Goal: Transaction & Acquisition: Purchase product/service

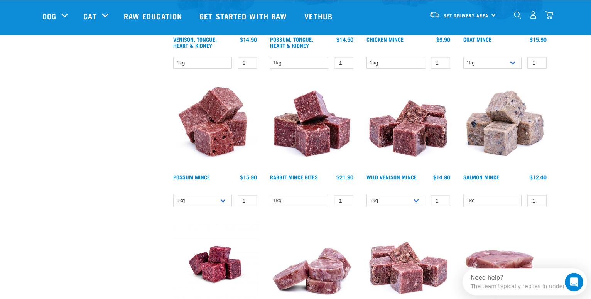
scroll to position [629, 0]
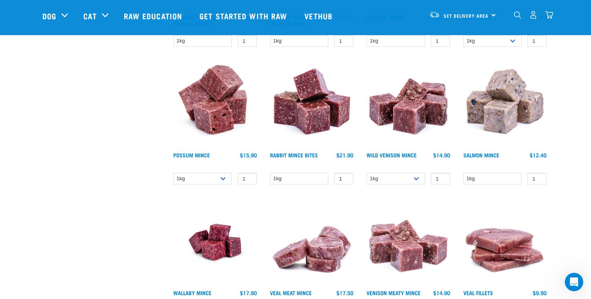
click at [305, 116] on img at bounding box center [312, 105] width 88 height 88
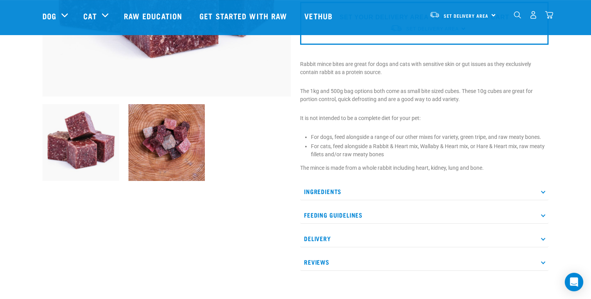
scroll to position [197, 0]
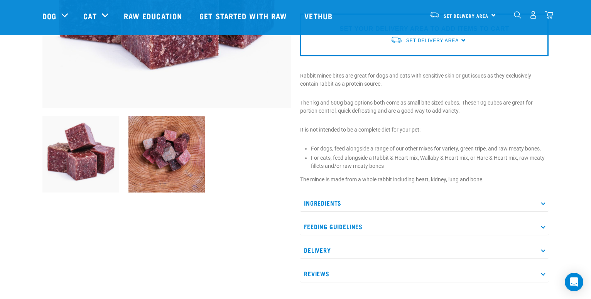
click at [543, 204] on icon at bounding box center [543, 203] width 4 height 4
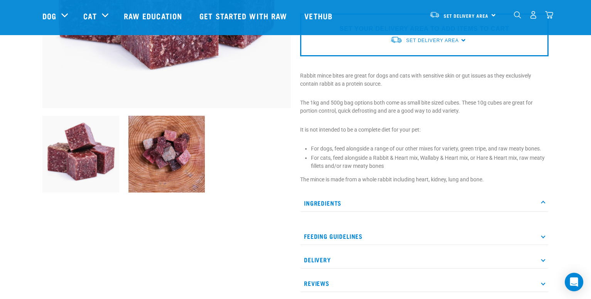
click at [542, 204] on icon at bounding box center [543, 203] width 4 height 4
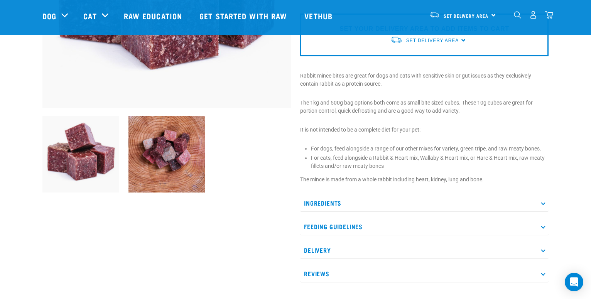
click at [541, 228] on p "Feeding Guidelines" at bounding box center [424, 226] width 248 height 17
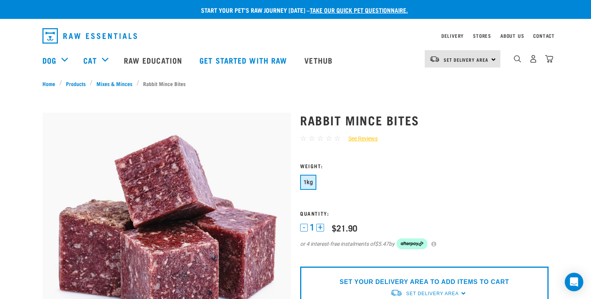
scroll to position [0, 0]
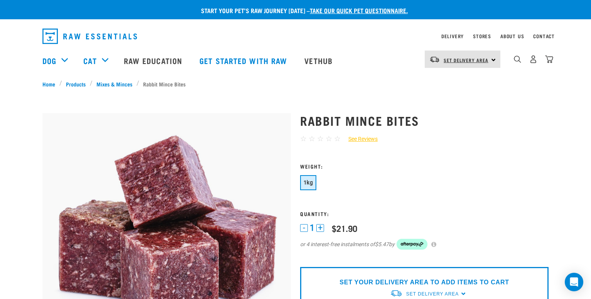
click at [488, 61] on span "Set Delivery Area" at bounding box center [465, 60] width 45 height 3
click at [460, 78] on link "[GEOGRAPHIC_DATA]" at bounding box center [462, 80] width 74 height 17
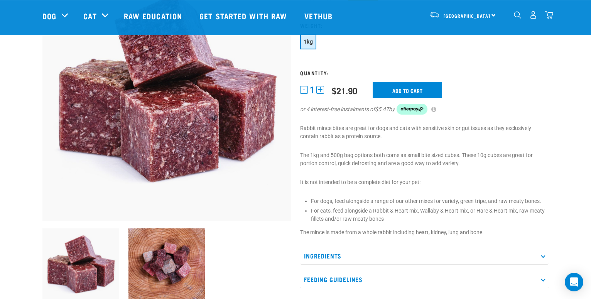
scroll to position [71, 0]
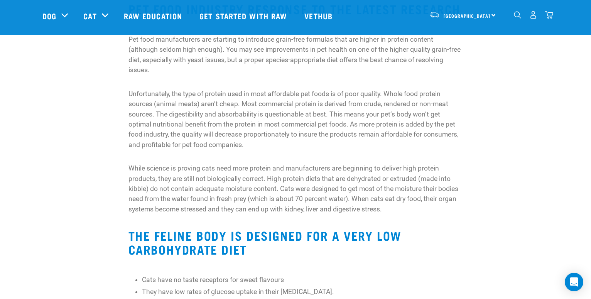
scroll to position [458, 0]
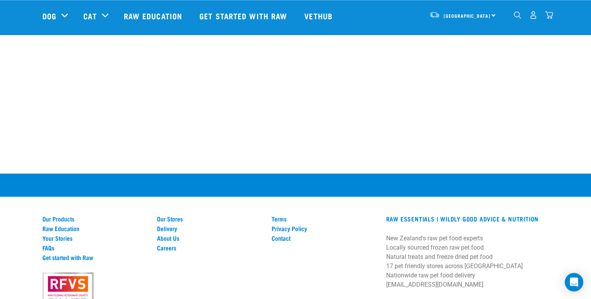
scroll to position [1416, 0]
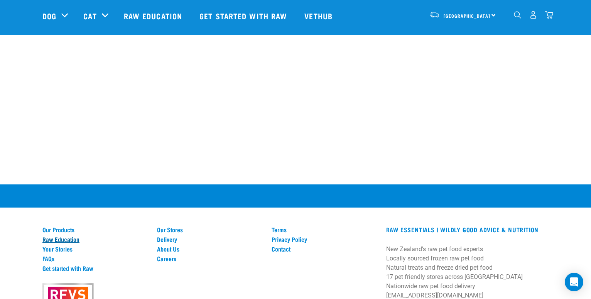
click at [51, 238] on link "Raw Education" at bounding box center [94, 239] width 105 height 7
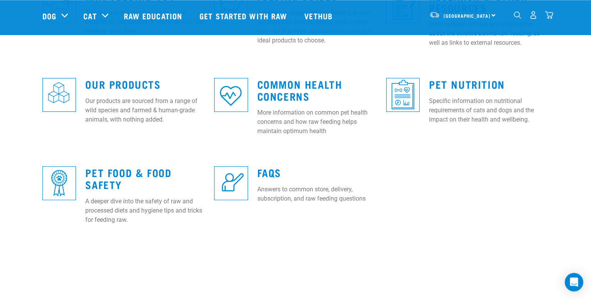
scroll to position [275, 0]
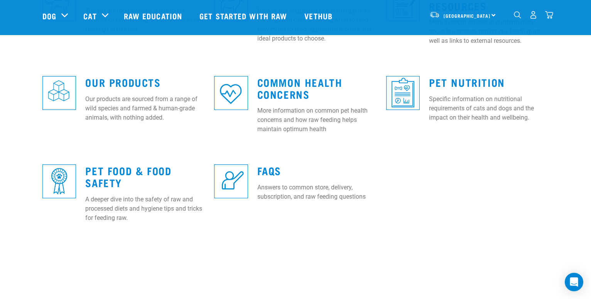
click at [240, 176] on img at bounding box center [231, 181] width 34 height 34
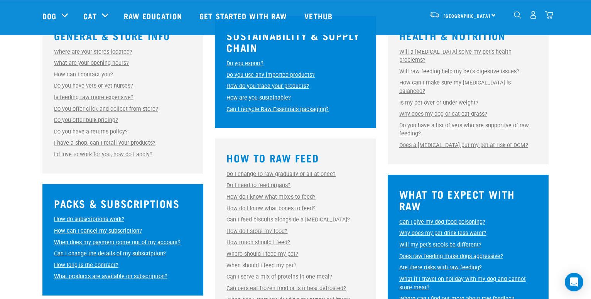
scroll to position [275, 0]
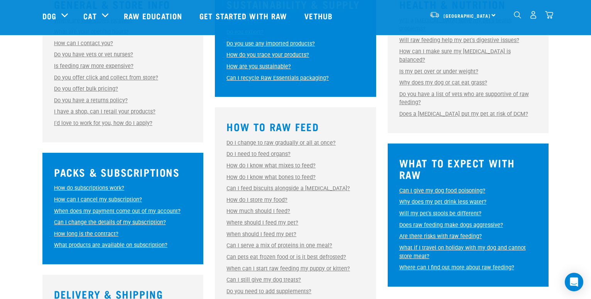
click at [405, 86] on link "Why does my dog or cat eat grass?" at bounding box center [443, 82] width 88 height 7
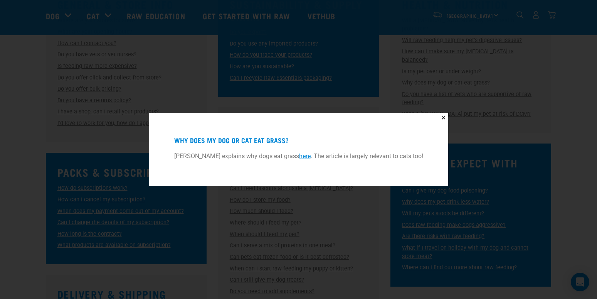
click at [306, 155] on link "here" at bounding box center [305, 155] width 12 height 7
click at [444, 116] on button "✕" at bounding box center [444, 118] width 10 height 10
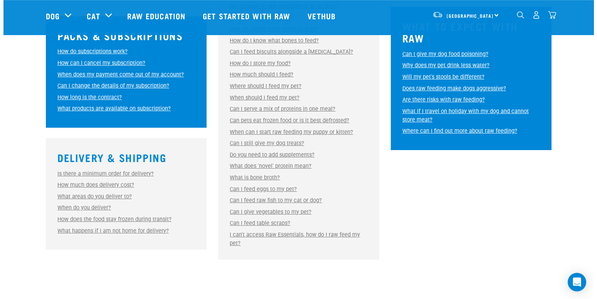
scroll to position [433, 0]
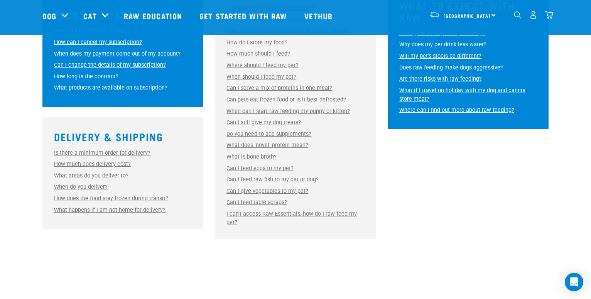
click at [241, 160] on link "What is bone broth?" at bounding box center [251, 156] width 50 height 7
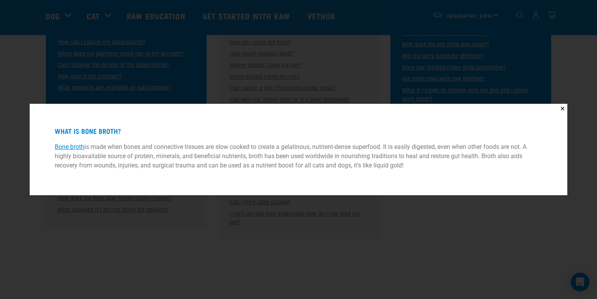
click at [76, 148] on link "Bone broth" at bounding box center [70, 146] width 30 height 7
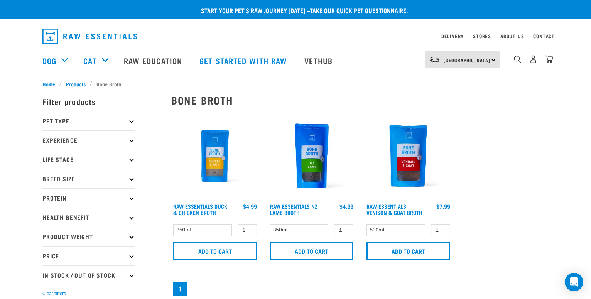
click at [131, 121] on icon at bounding box center [131, 121] width 4 height 4
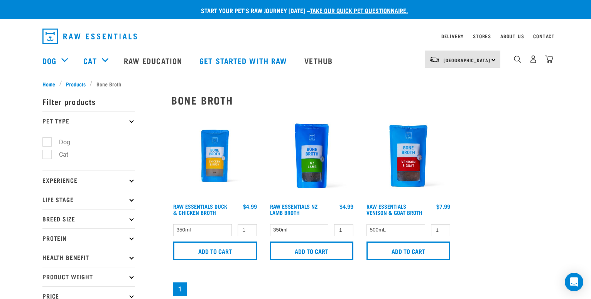
click at [50, 156] on label "Cat" at bounding box center [59, 155] width 25 height 10
click at [47, 156] on input "Cat" at bounding box center [44, 153] width 5 height 5
checkbox input "true"
click at [211, 153] on img at bounding box center [215, 156] width 88 height 88
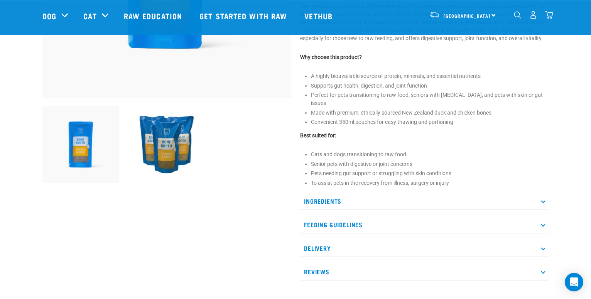
scroll to position [236, 0]
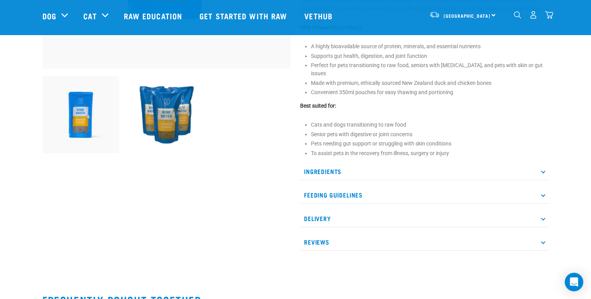
click at [541, 173] on icon at bounding box center [543, 171] width 4 height 4
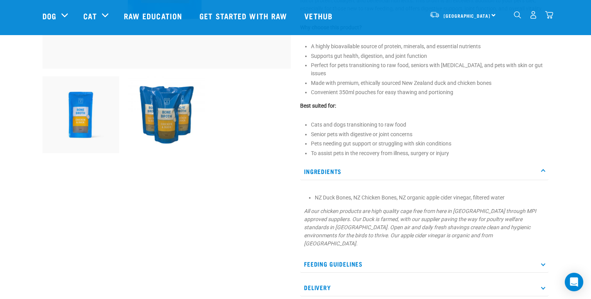
click at [541, 179] on p "Ingredients" at bounding box center [424, 171] width 248 height 17
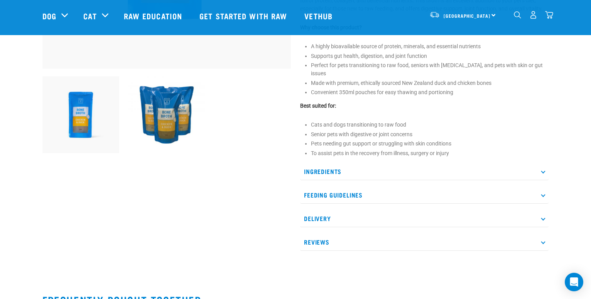
click at [543, 204] on p "Feeding Guidelines" at bounding box center [424, 194] width 248 height 17
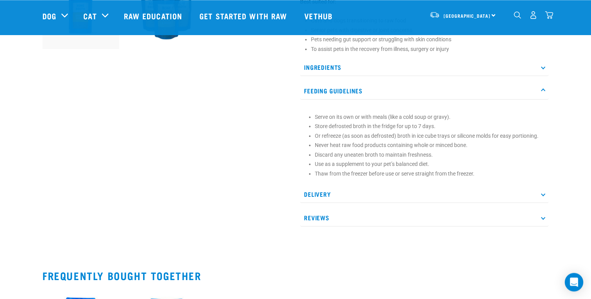
scroll to position [354, 0]
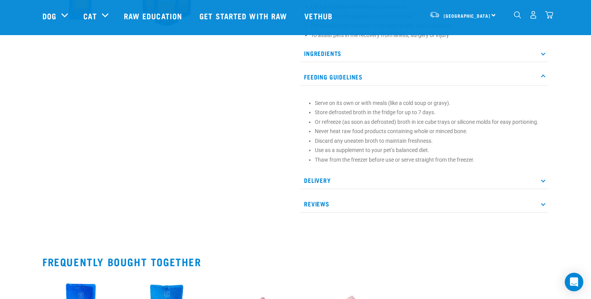
click at [543, 212] on p "Reviews" at bounding box center [424, 203] width 248 height 17
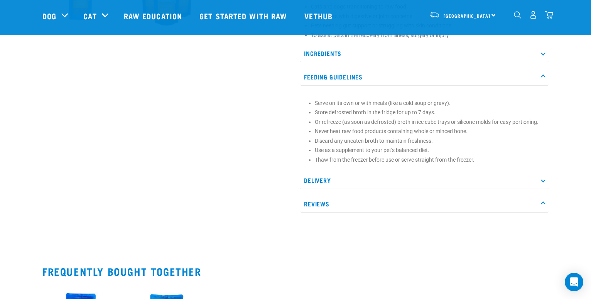
click at [543, 182] on icon at bounding box center [543, 180] width 4 height 4
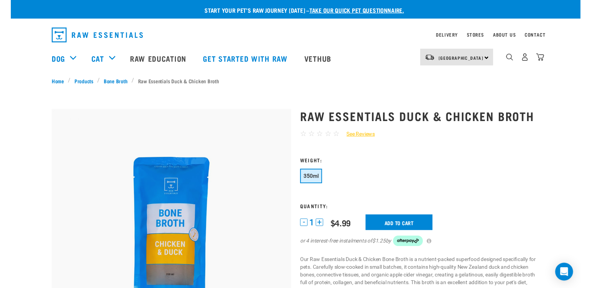
scroll to position [39, 0]
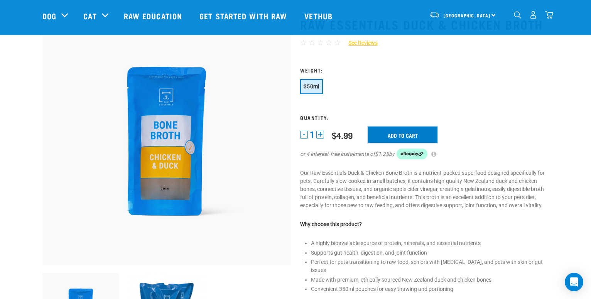
click at [388, 143] on input "Add to cart" at bounding box center [402, 134] width 69 height 16
